Goal: Transaction & Acquisition: Purchase product/service

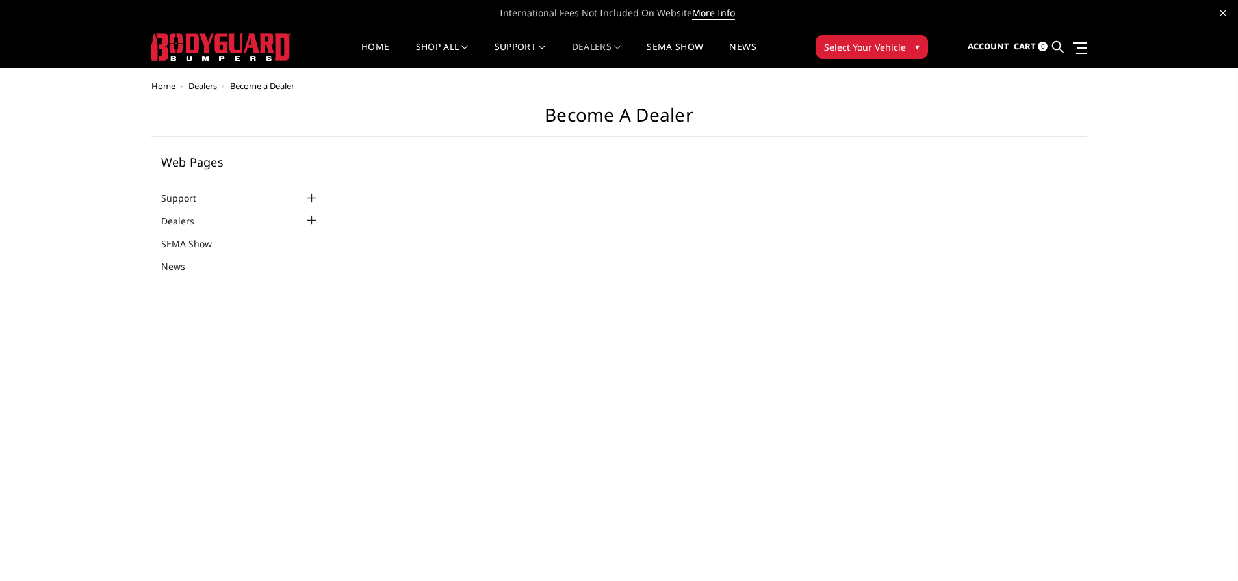
select select "US"
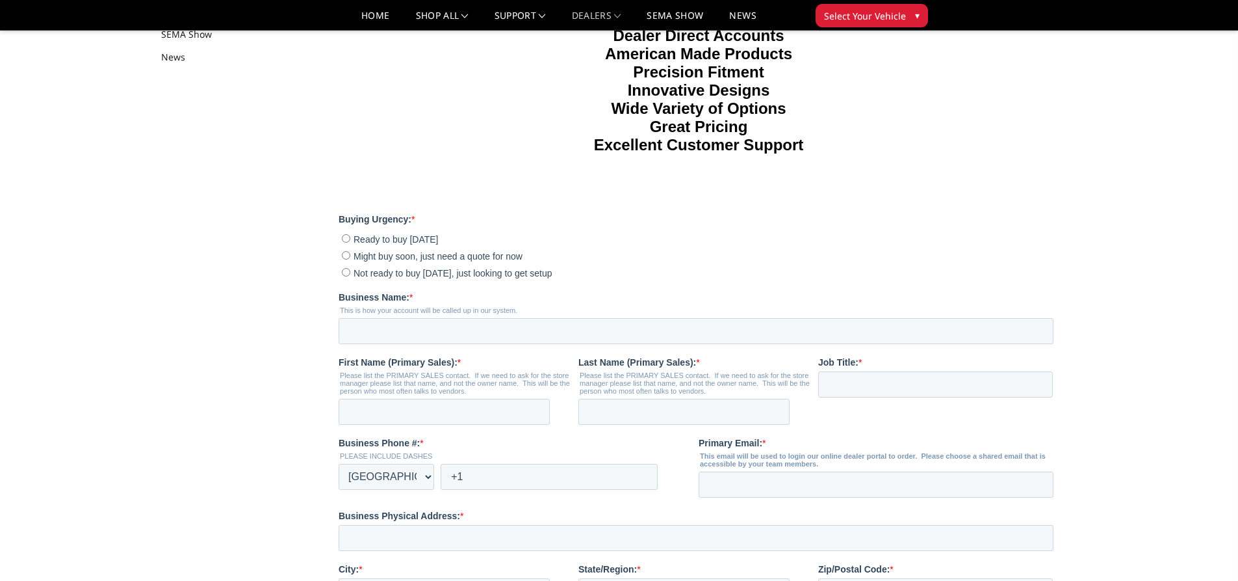
scroll to position [195, 0]
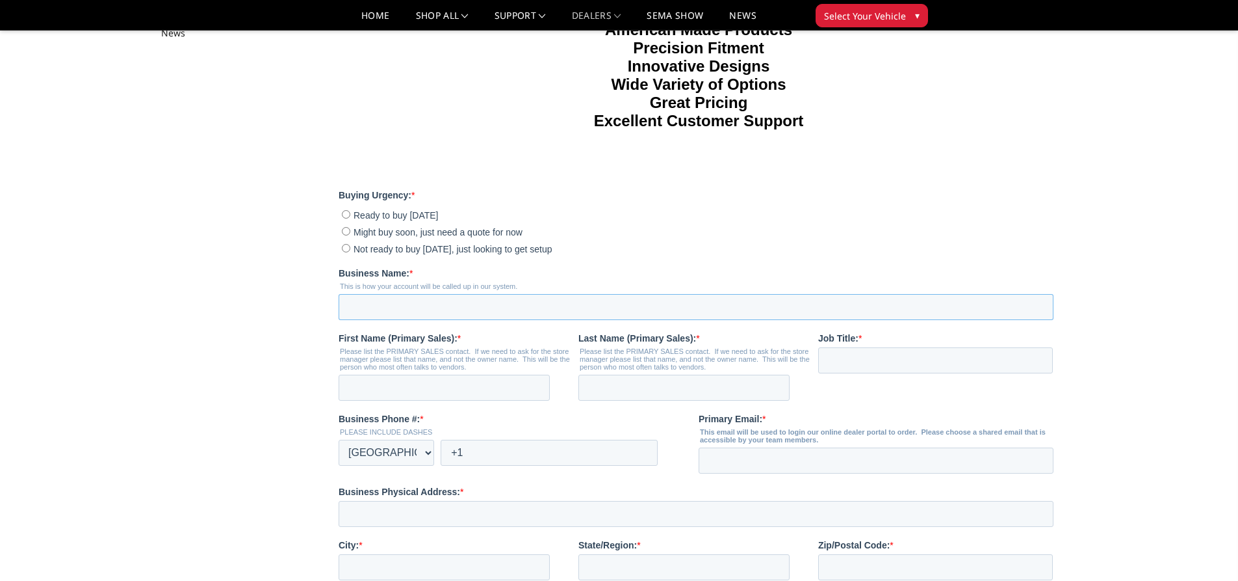
click at [421, 320] on input "Business Name: *" at bounding box center [696, 307] width 715 height 26
type input "Vigilante Customs"
click at [404, 400] on input "First Name (Primary Sales): *" at bounding box center [444, 387] width 211 height 26
type input "Jay"
click at [599, 400] on input "Last Name (Primary Sales): *" at bounding box center [684, 387] width 211 height 26
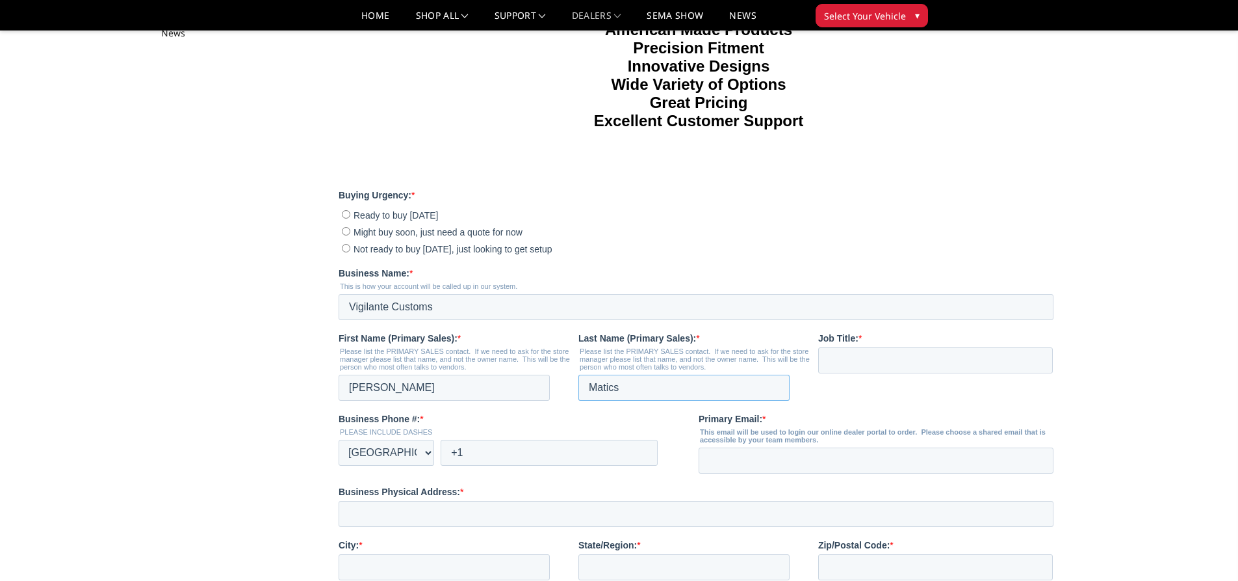
type input "Matics"
click at [471, 465] on input "+1" at bounding box center [549, 452] width 217 height 26
click at [481, 465] on input "+1 3049347177" at bounding box center [549, 452] width 217 height 26
click at [500, 465] on input "+1 3049347177" at bounding box center [549, 452] width 217 height 26
type input "+1 3049347177"
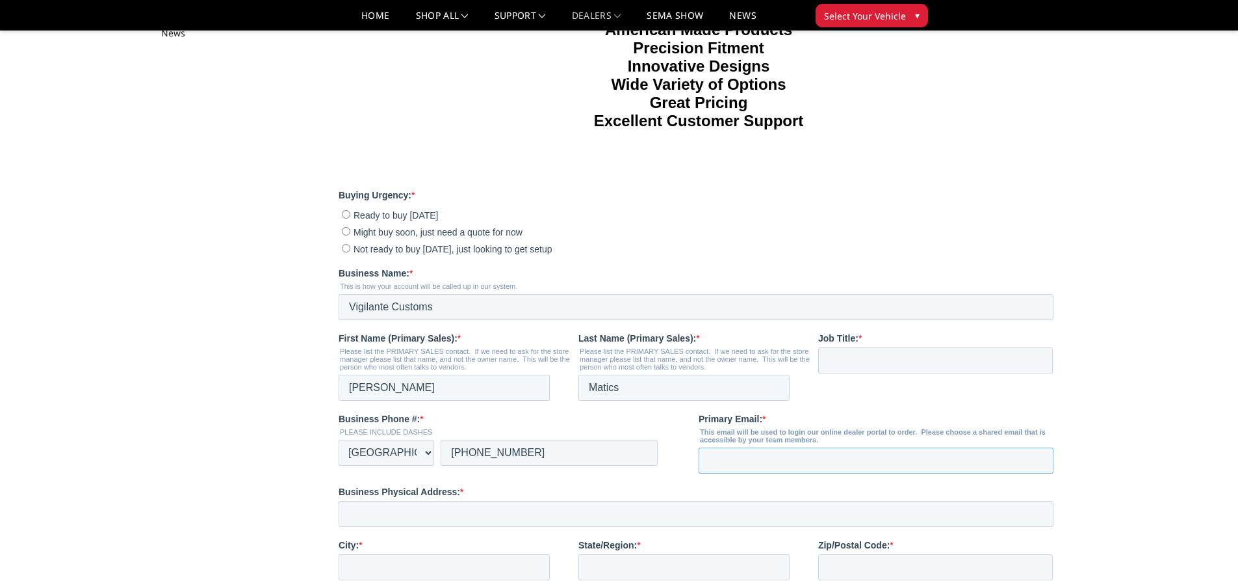
click at [731, 473] on input "Primary Email: *" at bounding box center [876, 460] width 355 height 26
type input "[EMAIL_ADDRESS][DOMAIN_NAME]"
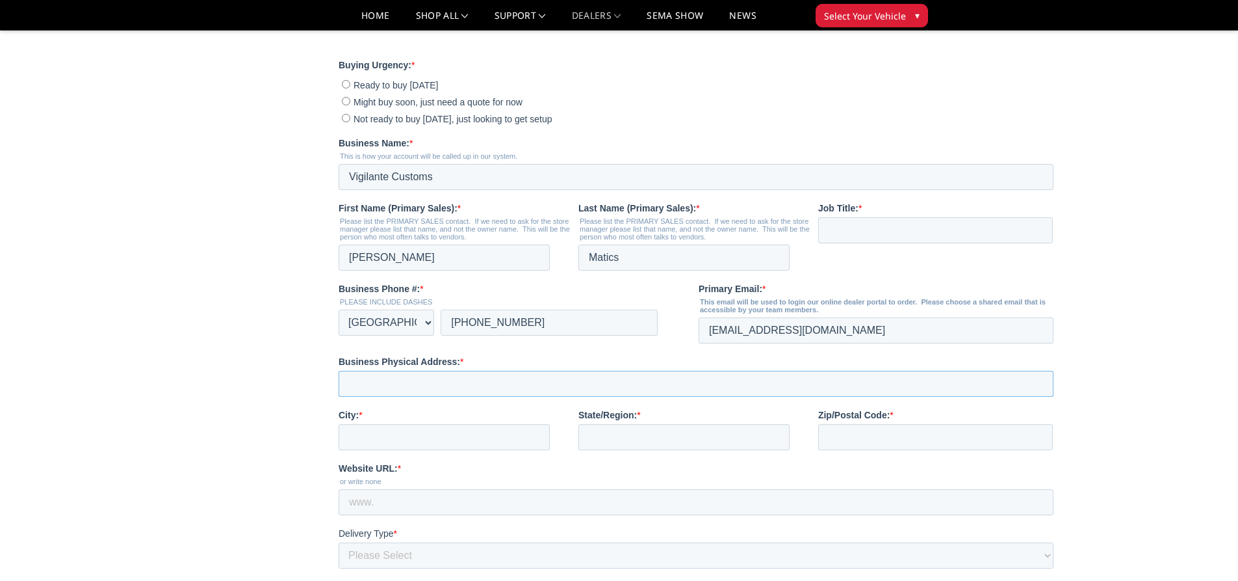
click at [473, 397] on input "Business Physical Address: *" at bounding box center [696, 384] width 715 height 26
type input "123 E 4TH AVE"
click at [467, 450] on input "City: *" at bounding box center [444, 437] width 211 height 26
type input "LESTER"
click at [592, 450] on input "State/Region: *" at bounding box center [684, 437] width 211 height 26
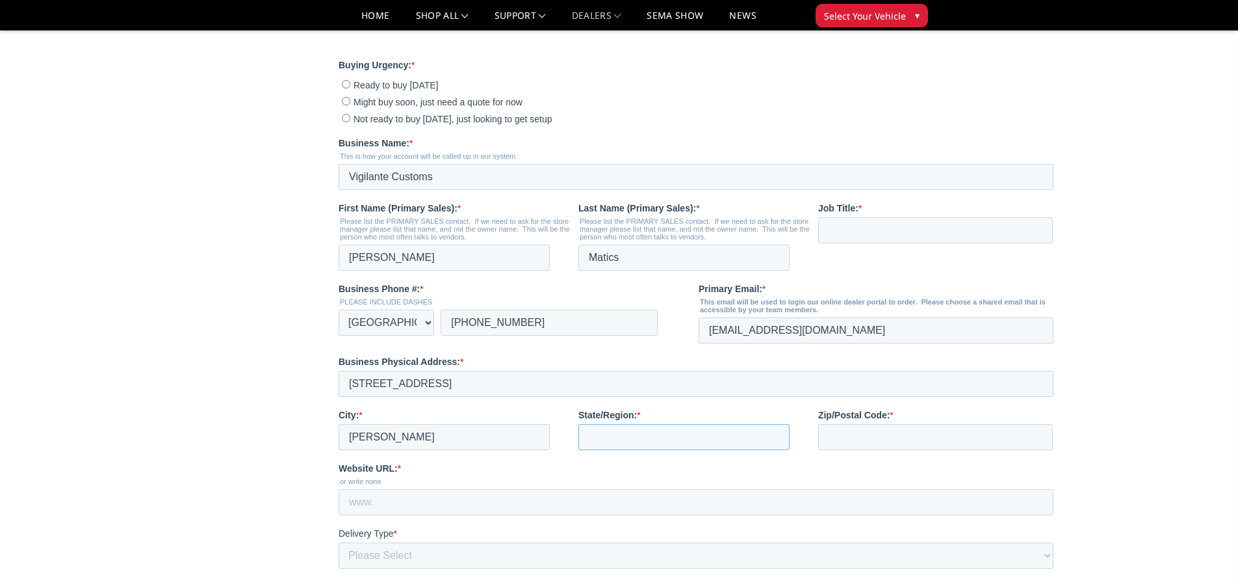
type input "West Virginia"
click at [899, 450] on input "Zip/Postal Code: *" at bounding box center [935, 437] width 235 height 26
type input "25865-1201"
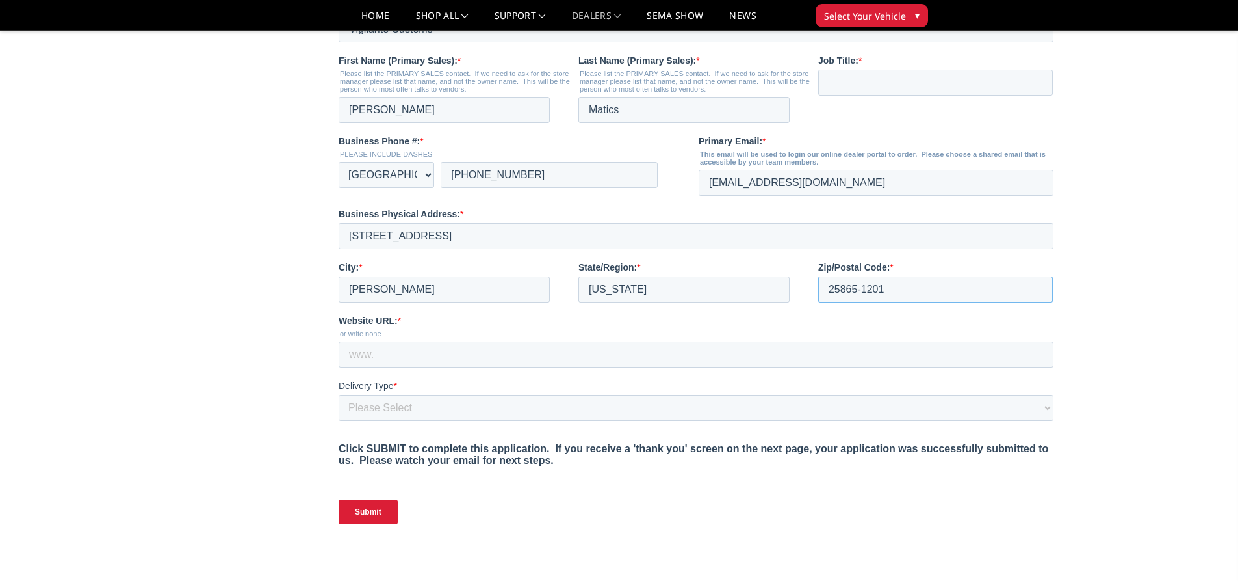
scroll to position [585, 0]
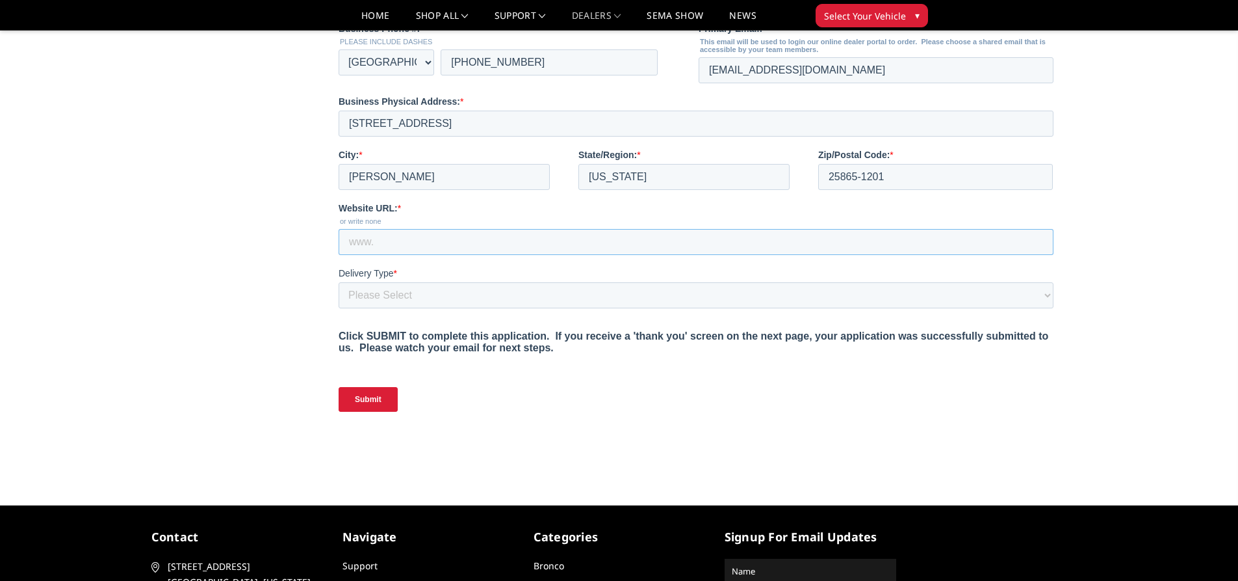
click at [420, 255] on input "Website URL: *" at bounding box center [696, 242] width 715 height 26
type input "www.vigilantecustomswv.com"
click at [429, 308] on select "Please Select Yes, I need a liftgate No, I have a forklift and/or dock" at bounding box center [696, 295] width 715 height 26
select select "I have a forklift"
click at [339, 308] on select "Please Select Yes, I need a liftgate No, I have a forklift and/or dock" at bounding box center [696, 295] width 715 height 26
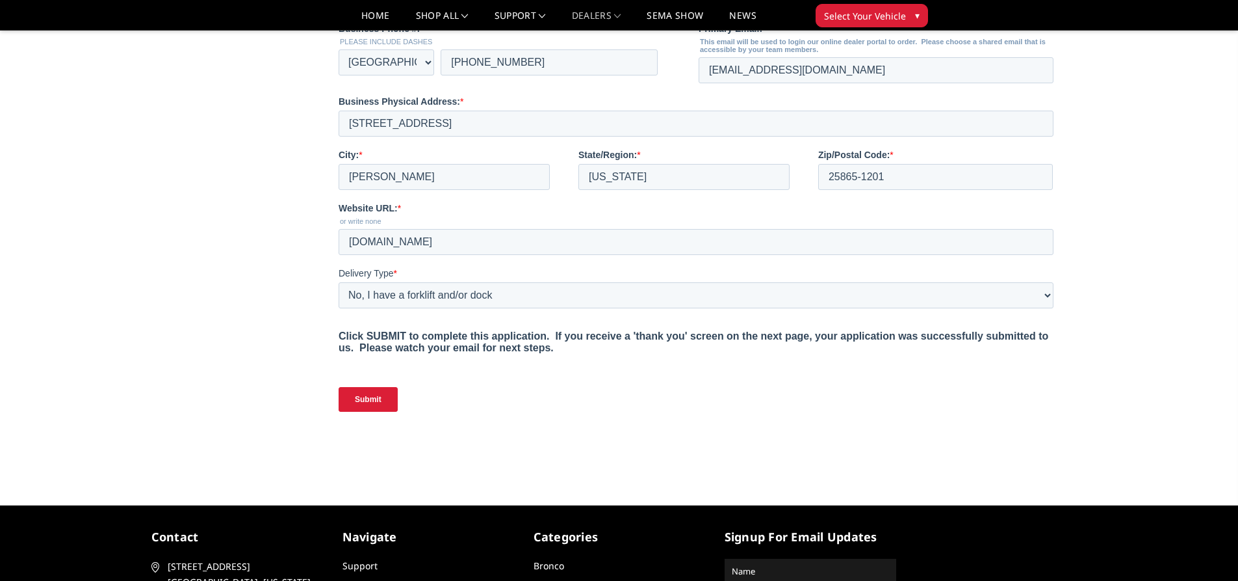
click at [367, 412] on input "Submit" at bounding box center [368, 399] width 59 height 25
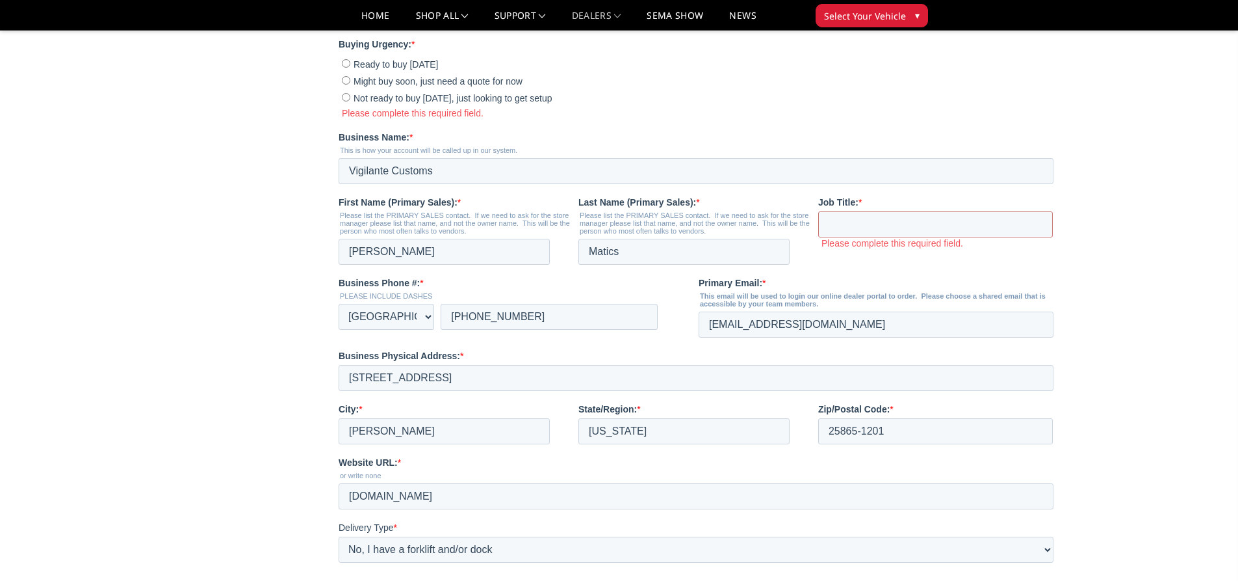
scroll to position [260, 0]
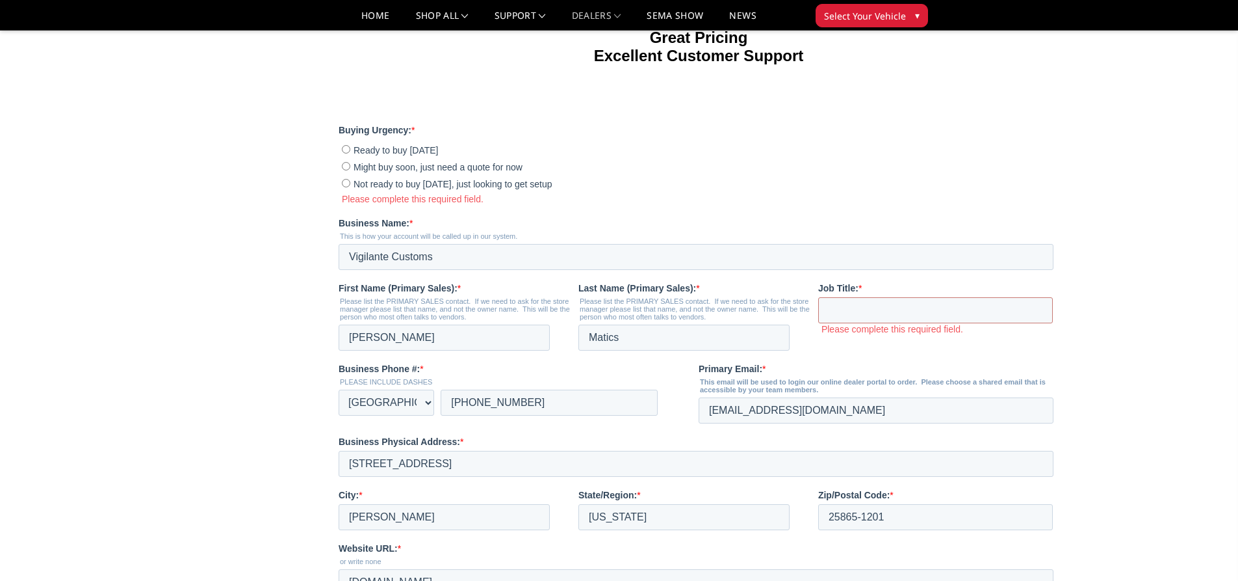
click at [345, 187] on input "Not ready to buy today, just looking to get setup" at bounding box center [346, 183] width 8 height 8
radio input "true"
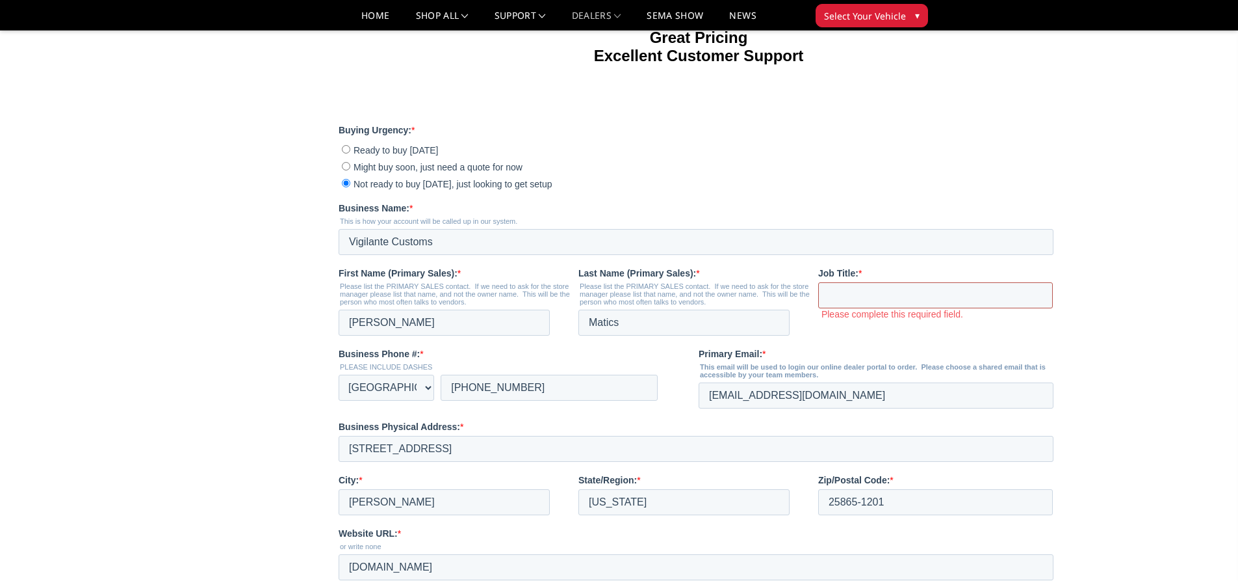
click at [863, 308] on input "Job Title: *" at bounding box center [935, 295] width 235 height 26
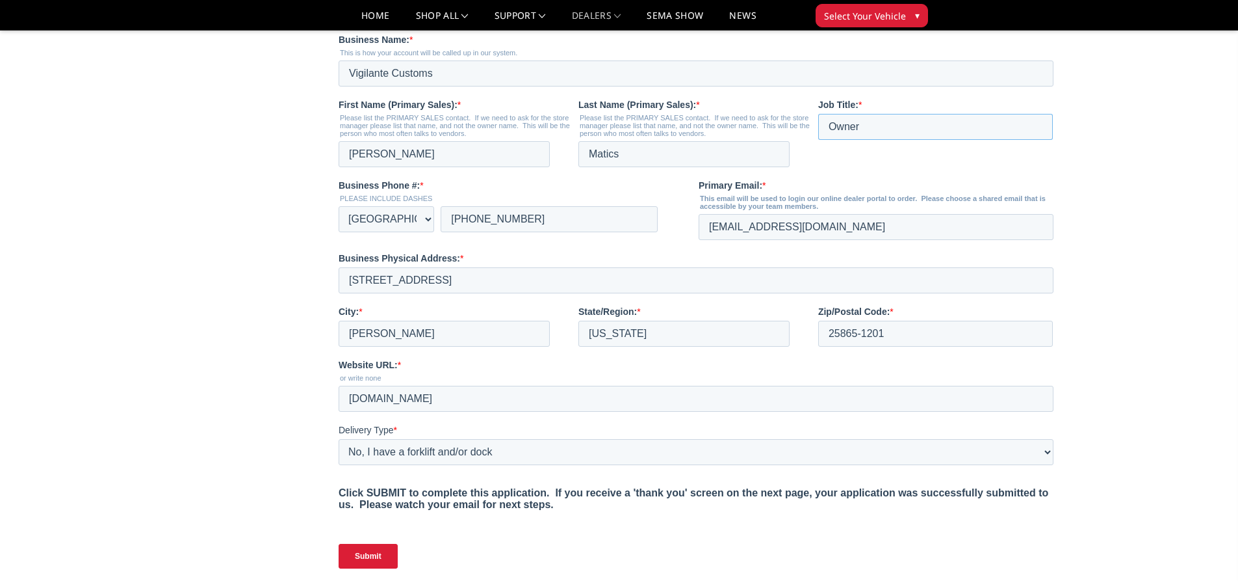
scroll to position [520, 0]
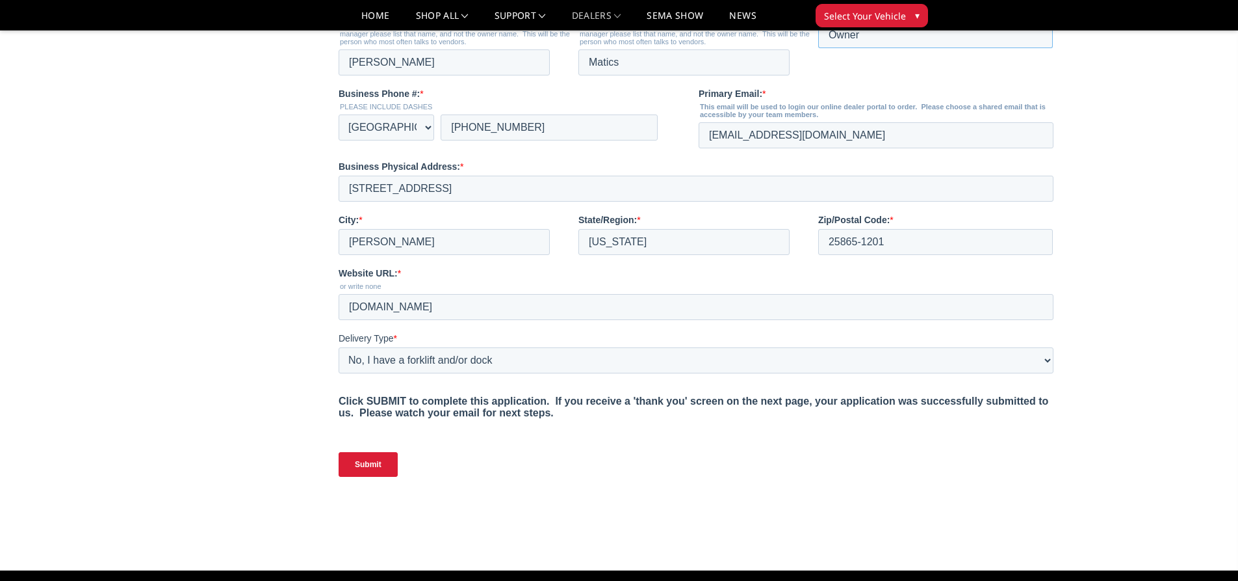
type input "Owner"
click at [360, 477] on input "Submit" at bounding box center [368, 464] width 59 height 25
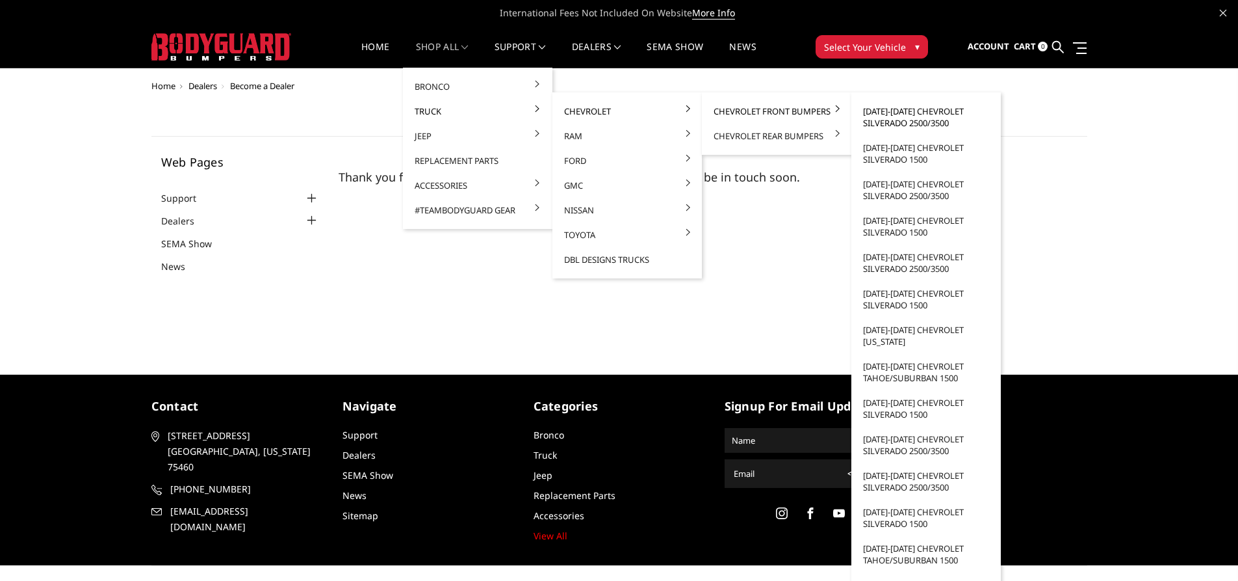
click at [887, 111] on link "[DATE]-[DATE] Chevrolet Silverado 2500/3500" at bounding box center [926, 117] width 139 height 36
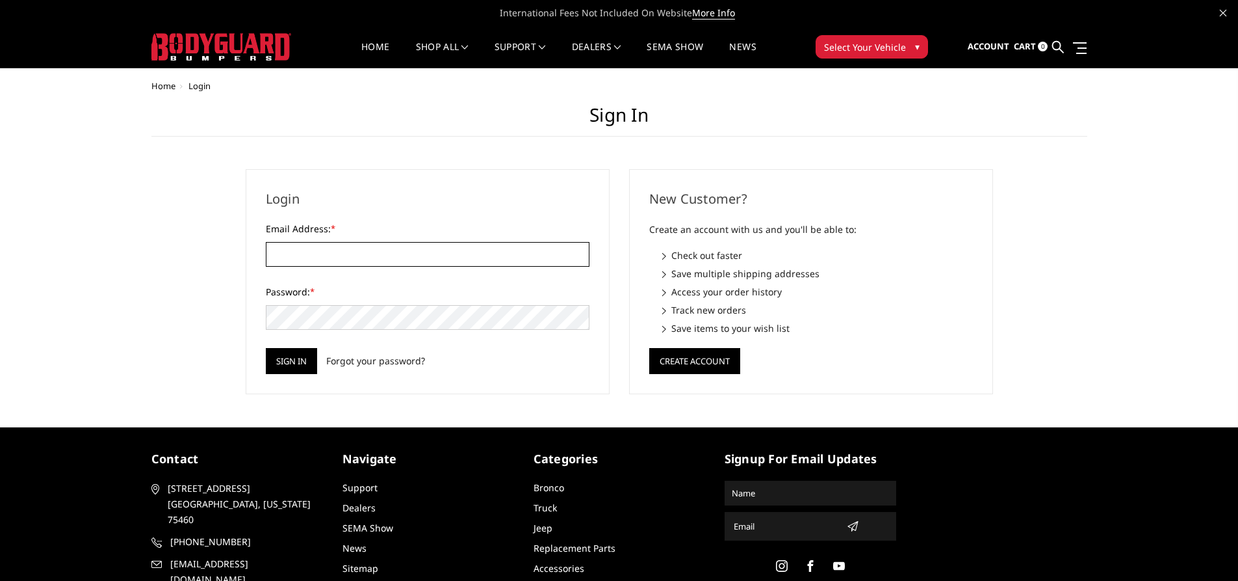
click at [332, 260] on input "Email Address: *" at bounding box center [428, 254] width 324 height 25
type input "[EMAIL_ADDRESS][DOMAIN_NAME]"
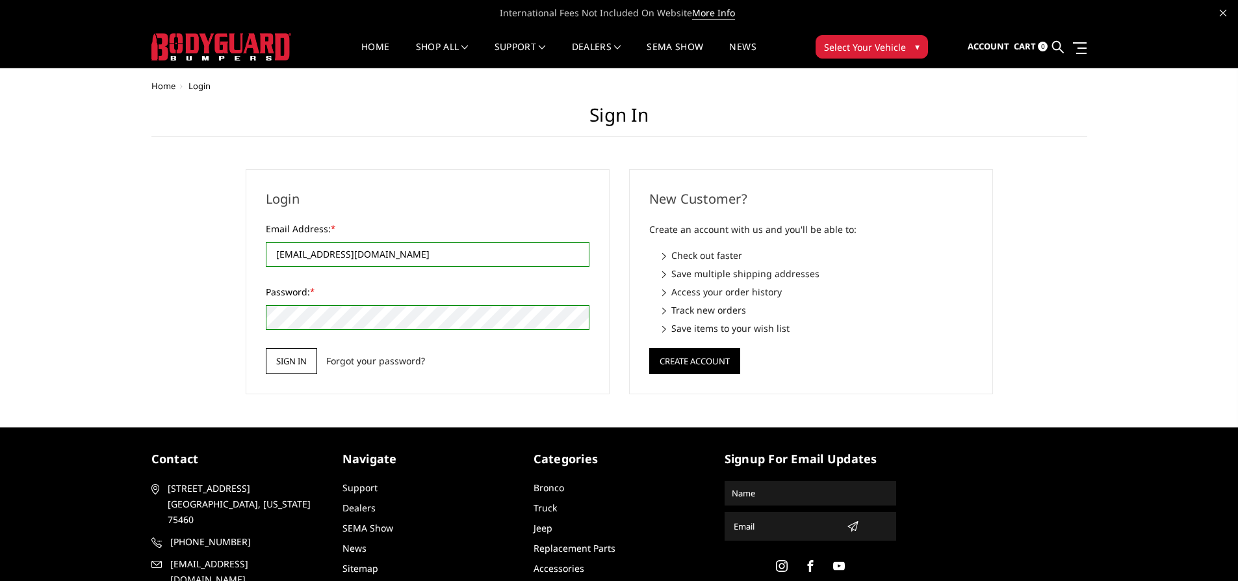
click at [291, 360] on input "Sign in" at bounding box center [291, 361] width 51 height 26
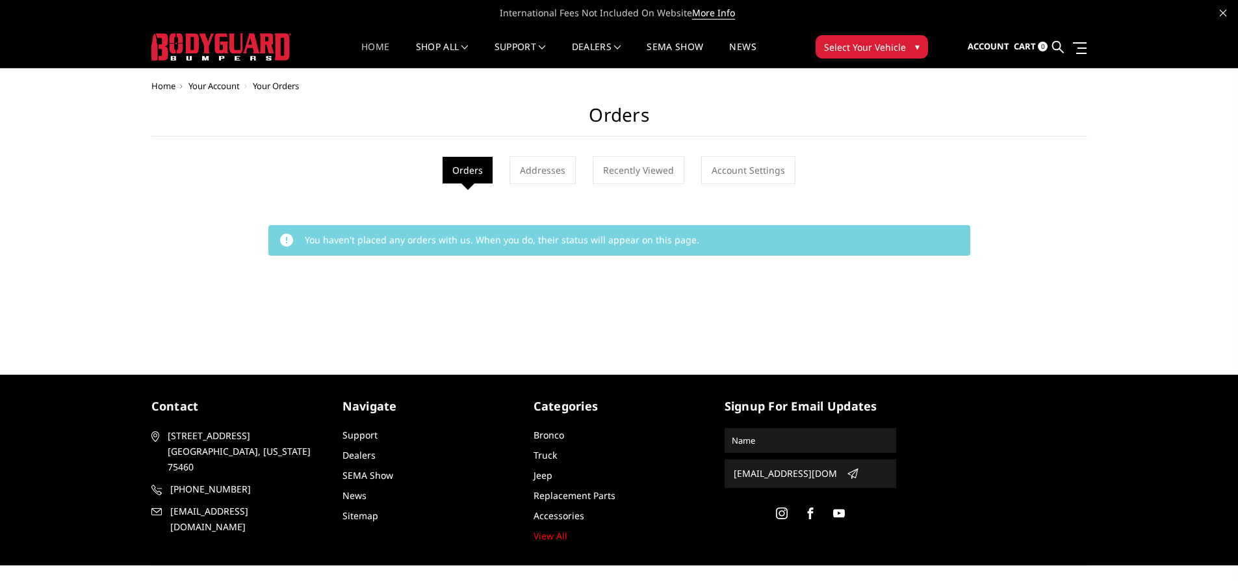
click at [370, 42] on link "Home" at bounding box center [375, 54] width 28 height 25
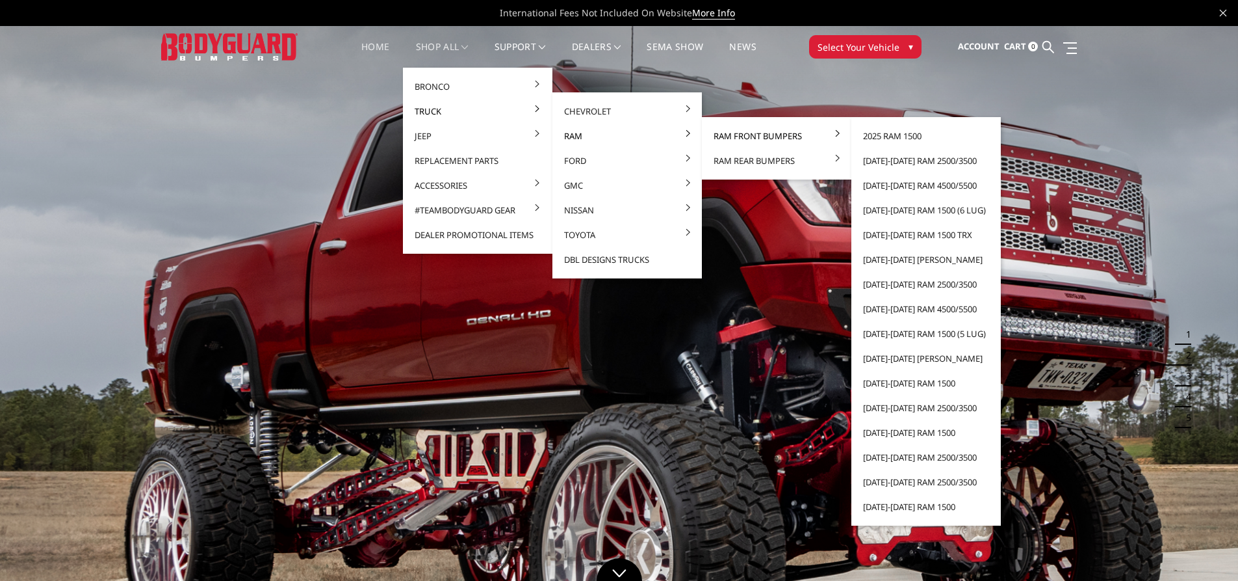
click at [728, 132] on link "Ram Front Bumpers" at bounding box center [776, 136] width 139 height 25
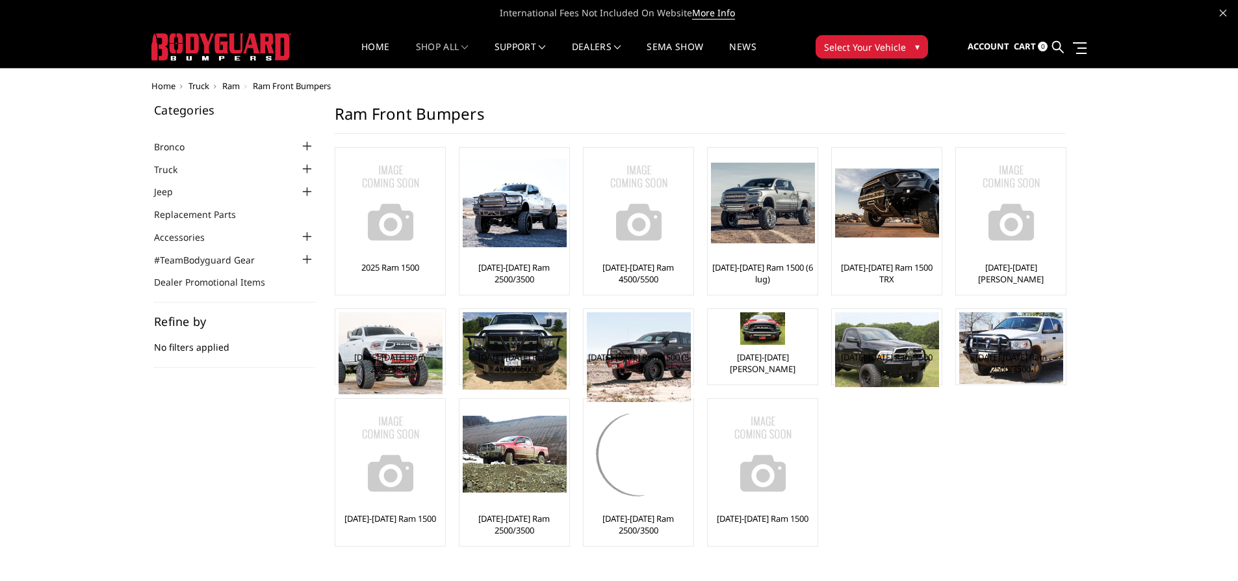
click at [881, 134] on main "Ram Front Bumpers 2025 Ram 1500 2019-2025 Ram 2500/3500 2019-2025 Ram 4500/5500…" at bounding box center [700, 338] width 750 height 468
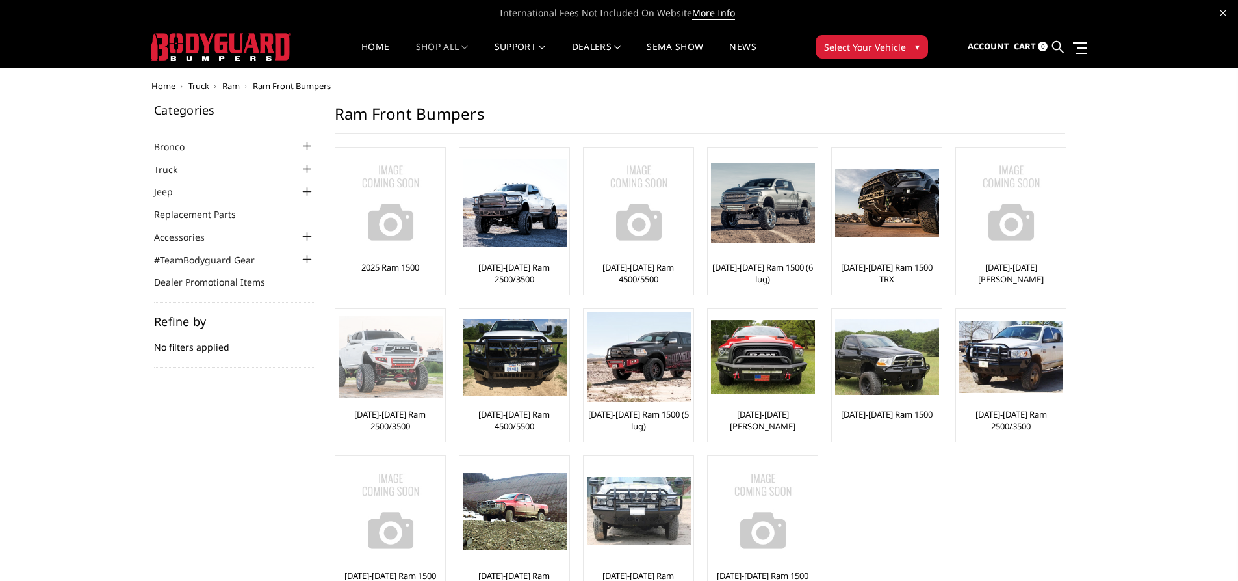
click at [410, 358] on img at bounding box center [391, 357] width 104 height 82
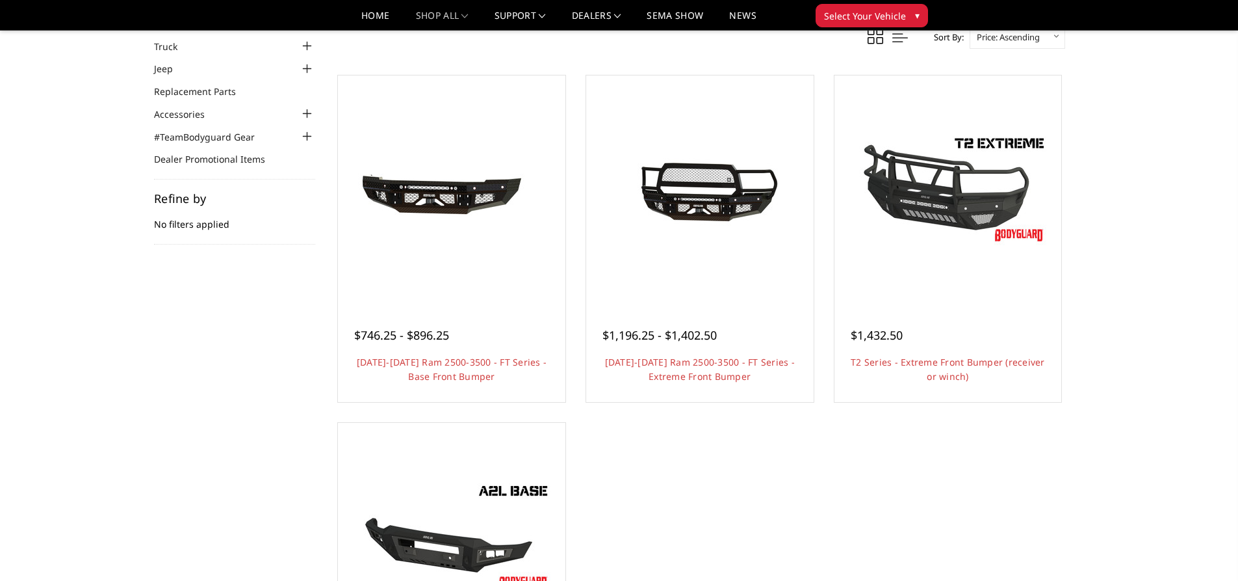
scroll to position [325, 0]
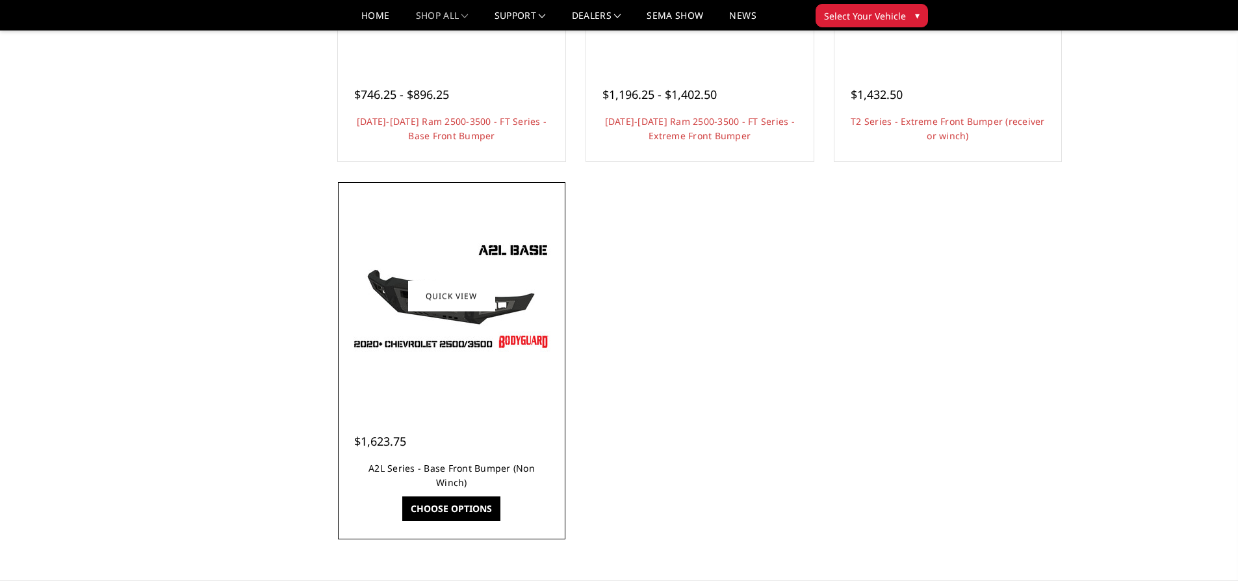
click at [460, 465] on link "A2L Series - Base Front Bumper (Non Winch)" at bounding box center [452, 475] width 166 height 27
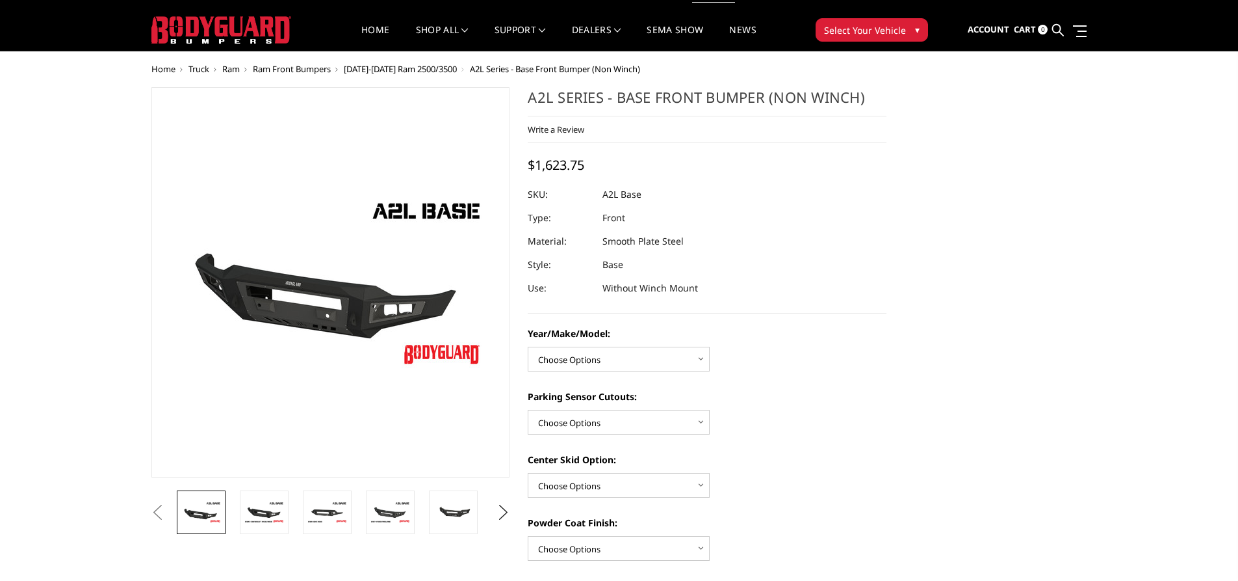
scroll to position [65, 0]
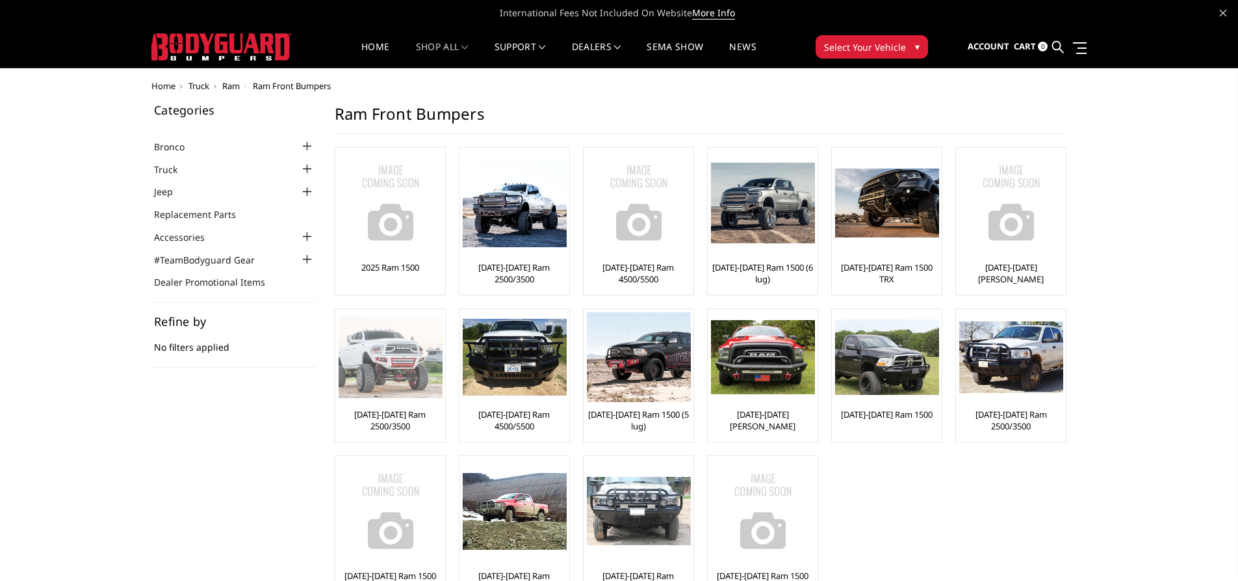
click at [388, 418] on link "[DATE]-[DATE] Ram 2500/3500" at bounding box center [390, 419] width 103 height 23
